Goal: Task Accomplishment & Management: Use online tool/utility

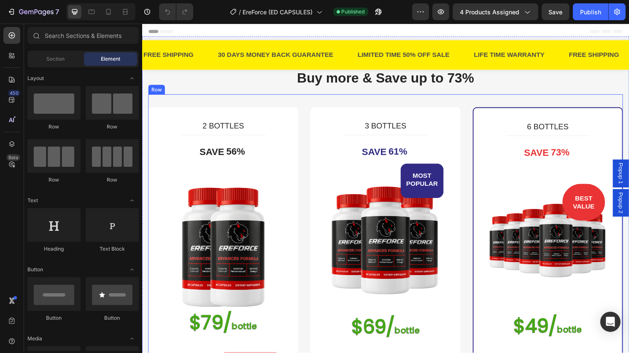
click at [479, 106] on div "2 BOTTLES (P) Title Title Line SAVE 56% (P) Tag Image $79/ bottle Heading $158.…" at bounding box center [394, 335] width 493 height 476
